Goal: Transaction & Acquisition: Purchase product/service

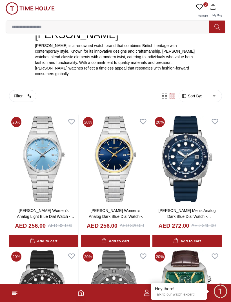
scroll to position [112, 0]
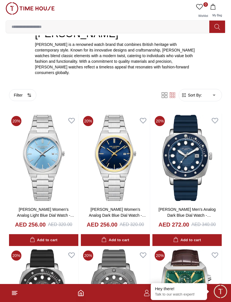
click at [36, 173] on img at bounding box center [43, 158] width 69 height 88
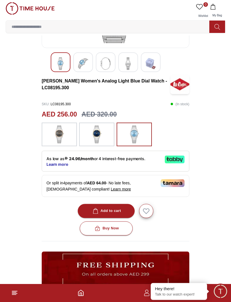
scroll to position [114, 0]
click at [107, 227] on div "Buy Now" at bounding box center [105, 228] width 25 height 6
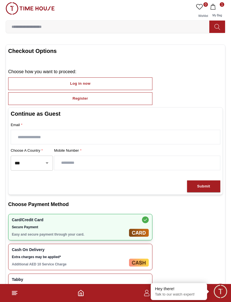
click at [30, 165] on input "***" at bounding box center [23, 163] width 21 height 10
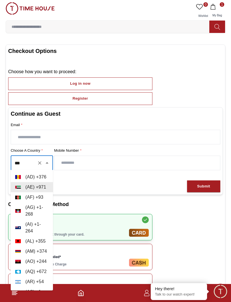
click at [153, 148] on label "Mobile Number *" at bounding box center [137, 151] width 166 height 6
